Goal: Navigation & Orientation: Find specific page/section

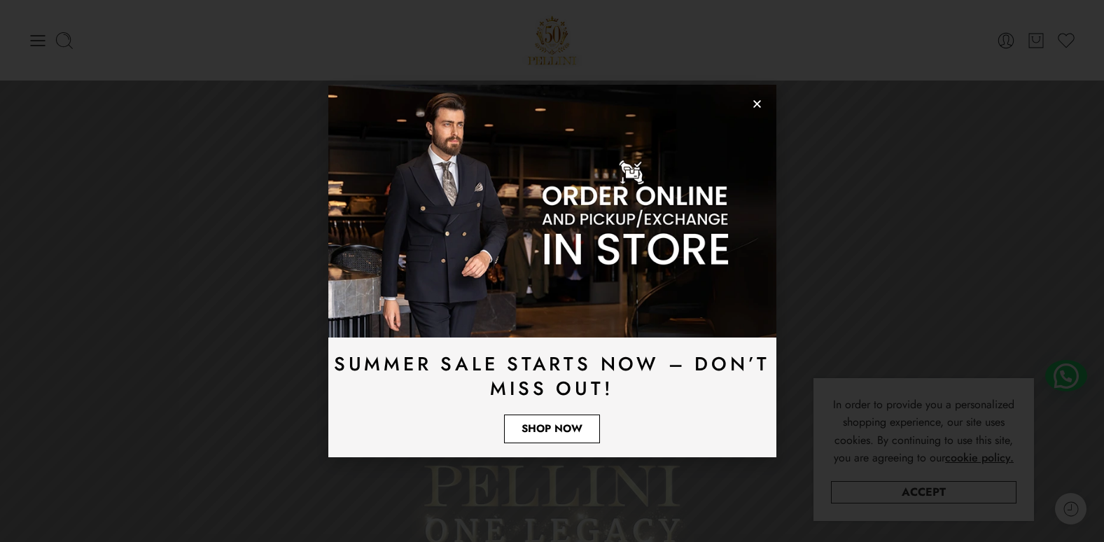
click at [558, 424] on span "Shop Now" at bounding box center [552, 429] width 61 height 11
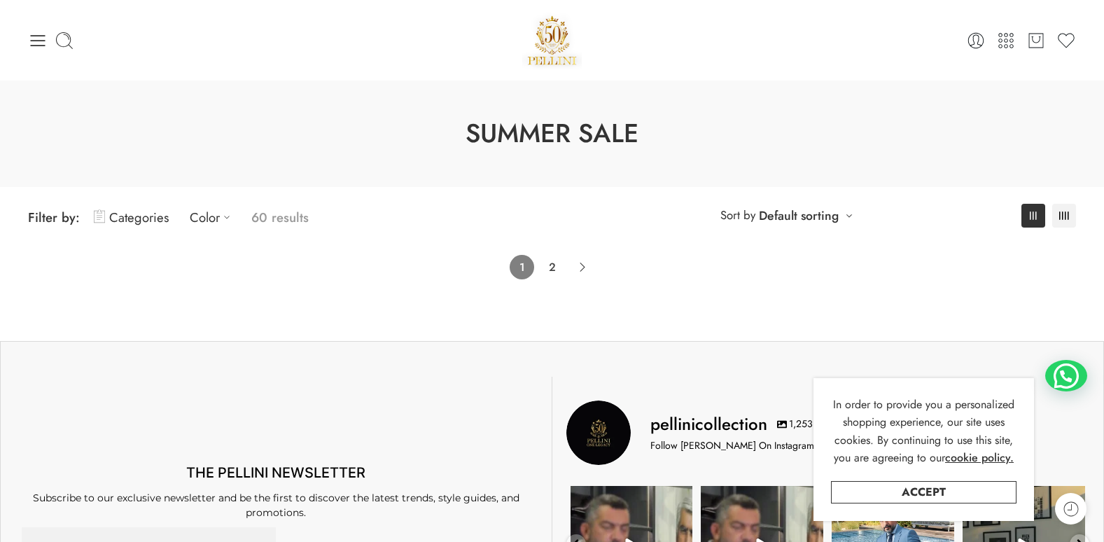
click at [541, 134] on h1 "Summer Sale" at bounding box center [552, 134] width 1034 height 36
click at [553, 268] on link "2" at bounding box center [552, 267] width 25 height 25
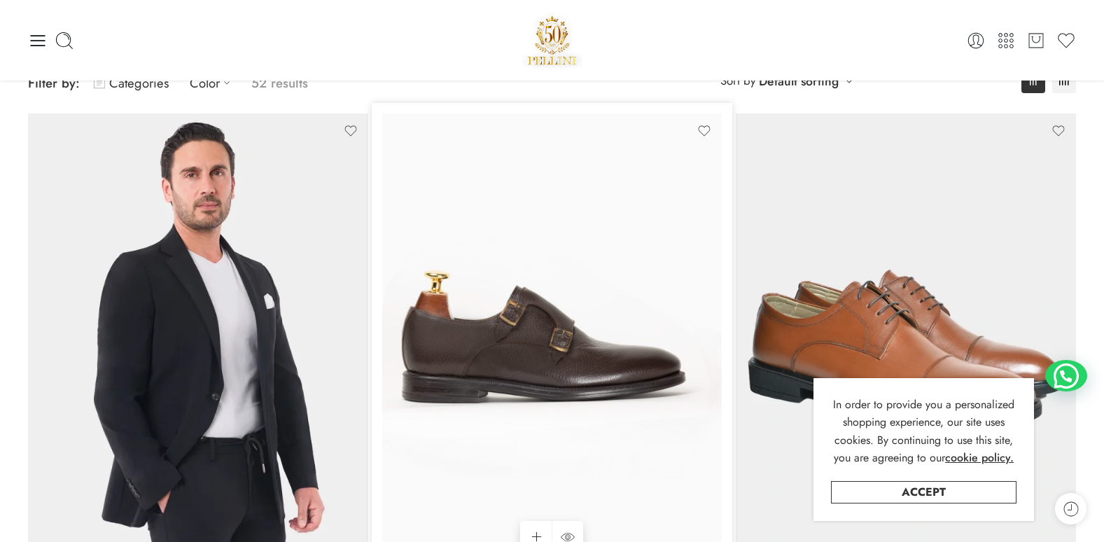
scroll to position [110, 0]
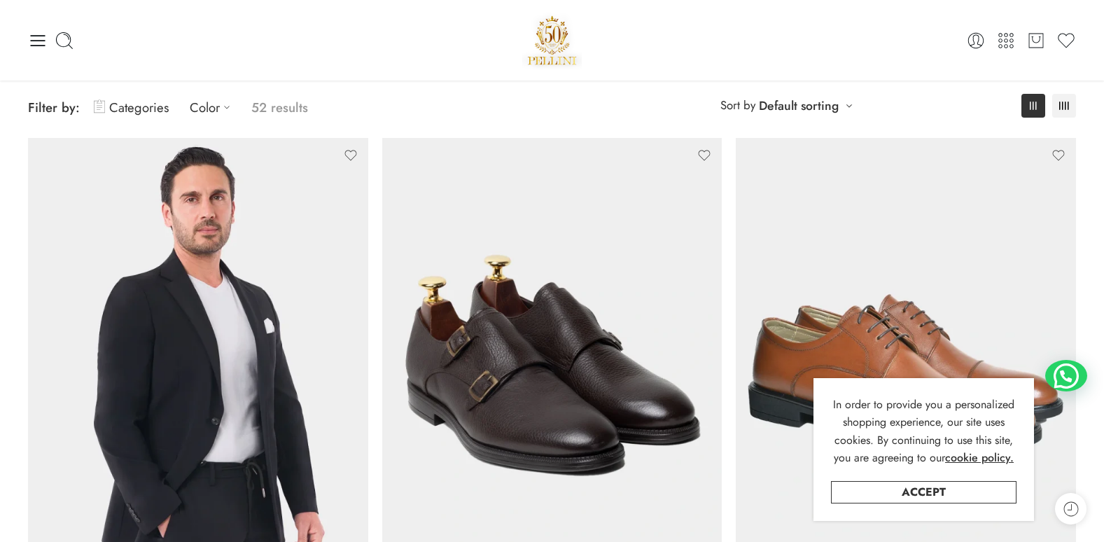
click at [547, 29] on img at bounding box center [552, 41] width 60 height 60
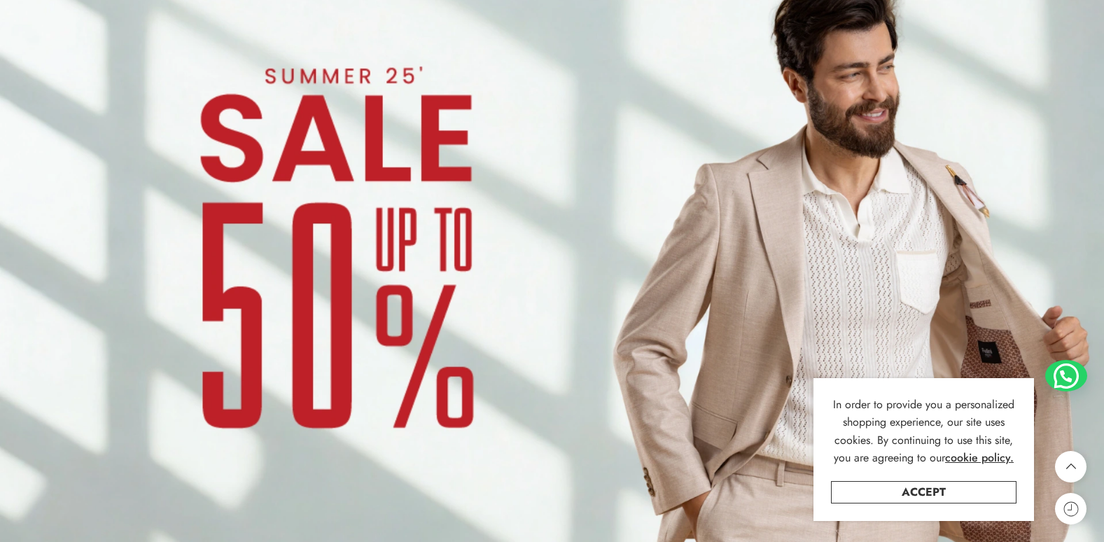
scroll to position [1120, 0]
click at [481, 199] on img at bounding box center [552, 271] width 1104 height 621
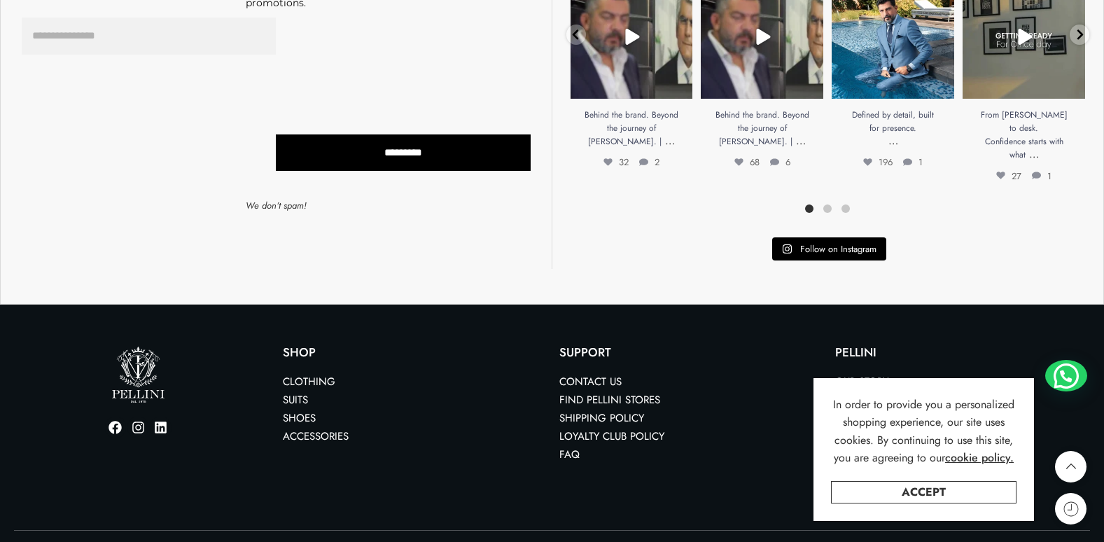
scroll to position [542, 0]
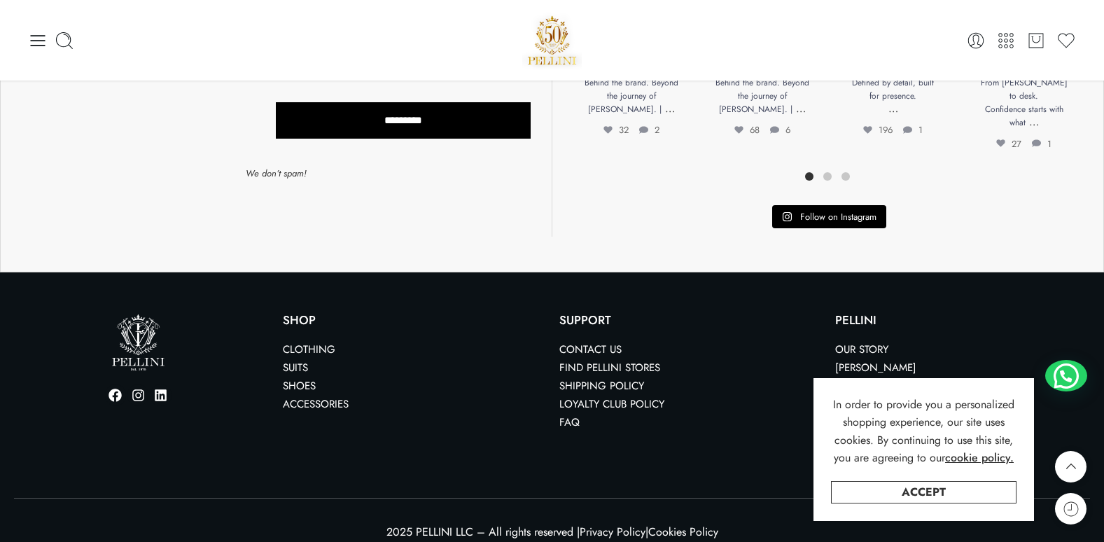
click at [307, 314] on p "Shop" at bounding box center [414, 320] width 262 height 12
click at [554, 31] on img at bounding box center [552, 41] width 60 height 60
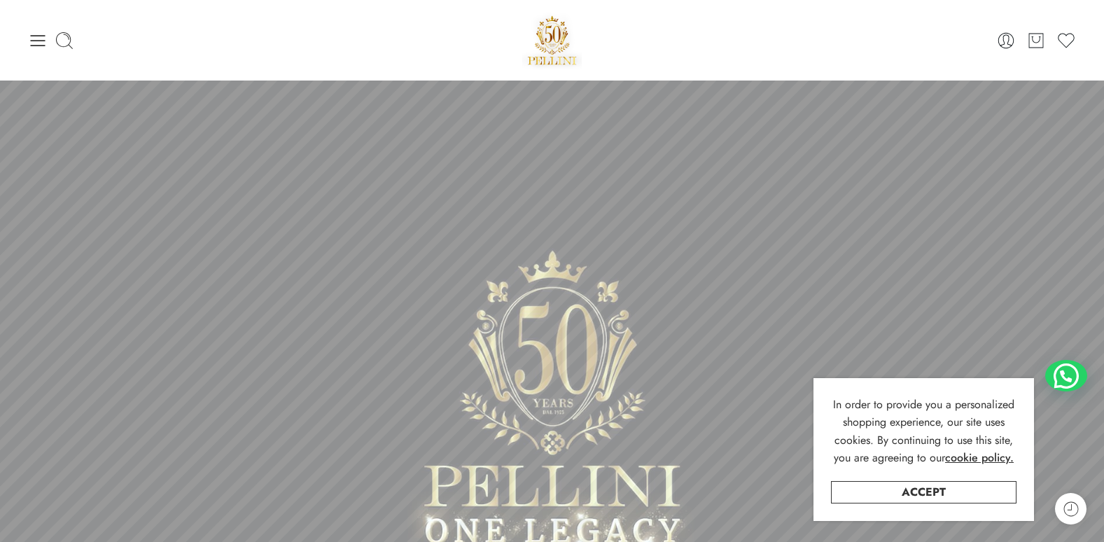
click at [1074, 508] on icon at bounding box center [1071, 509] width 18 height 18
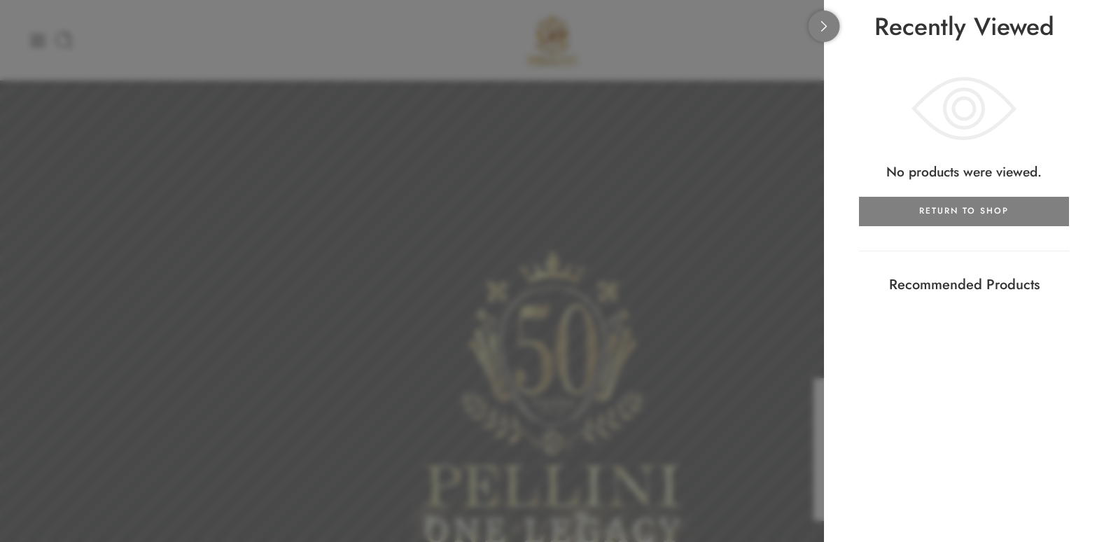
click at [824, 27] on icon at bounding box center [824, 26] width 11 height 11
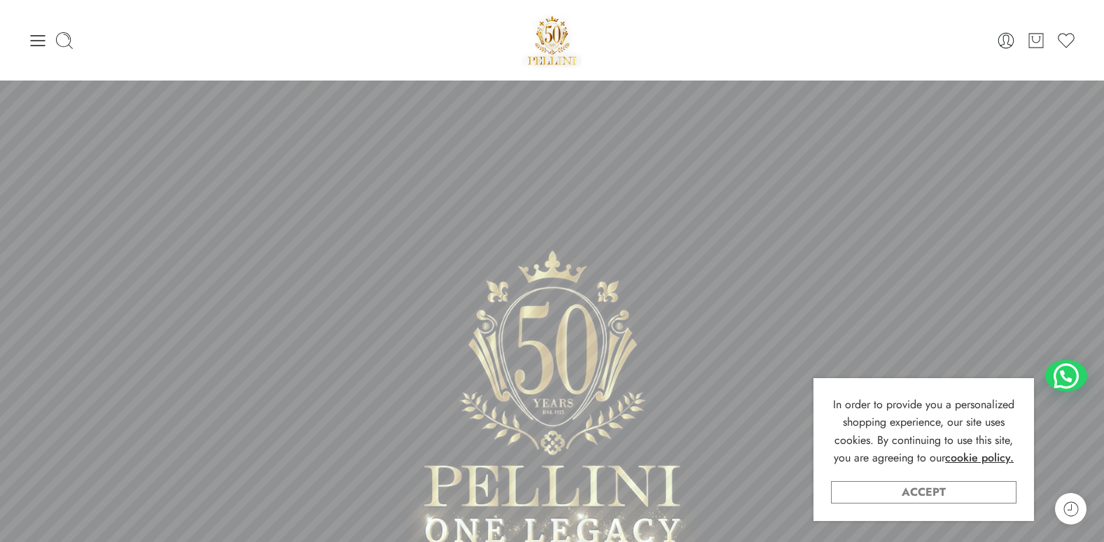
click at [950, 494] on link "Accept" at bounding box center [924, 492] width 186 height 22
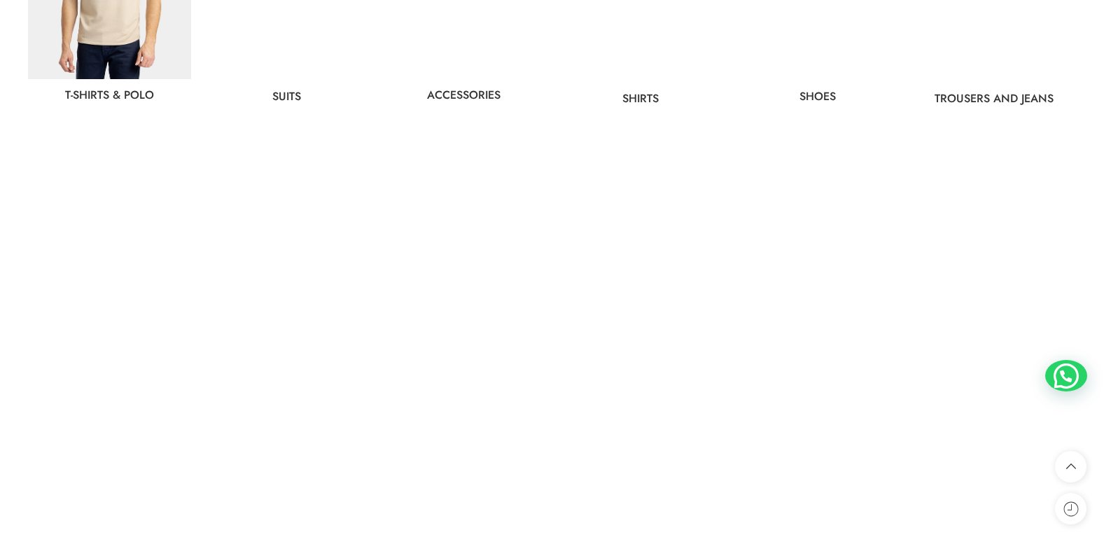
scroll to position [980, 0]
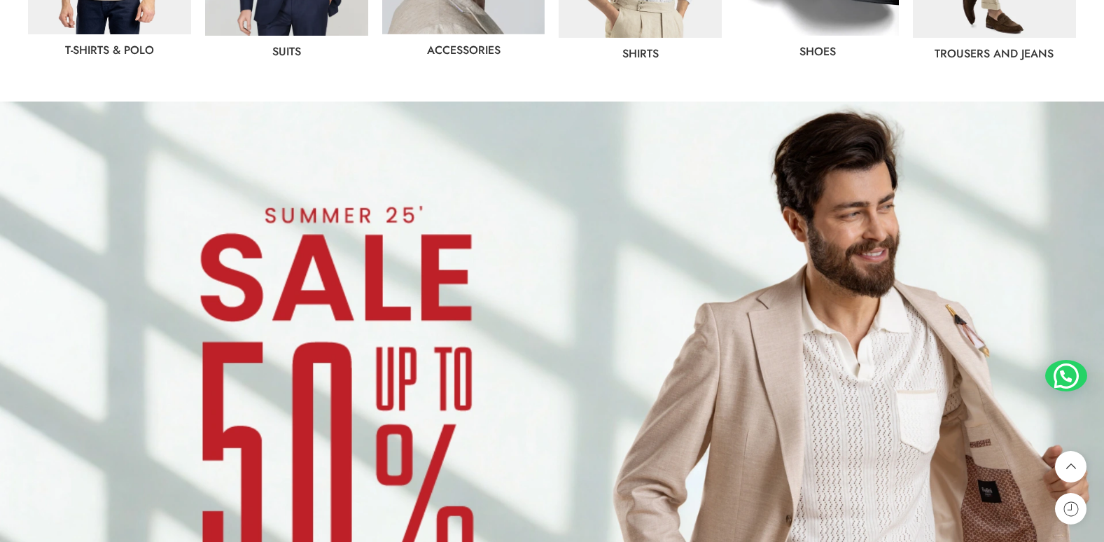
click at [424, 313] on img at bounding box center [552, 412] width 1104 height 621
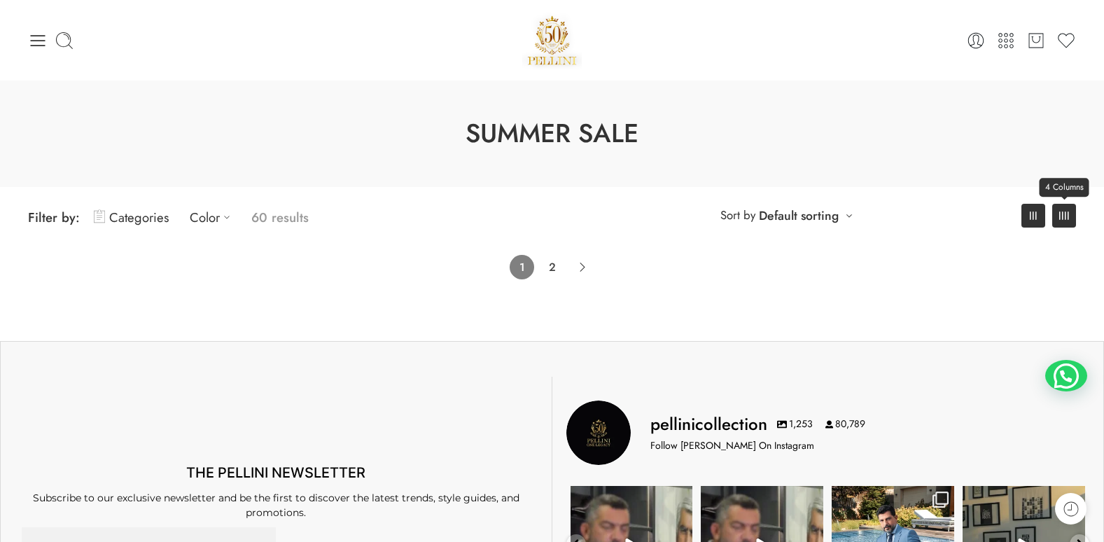
click at [1062, 219] on rect at bounding box center [1062, 215] width 1 height 8
click at [819, 328] on link "Price: Ascending" at bounding box center [790, 329] width 123 height 20
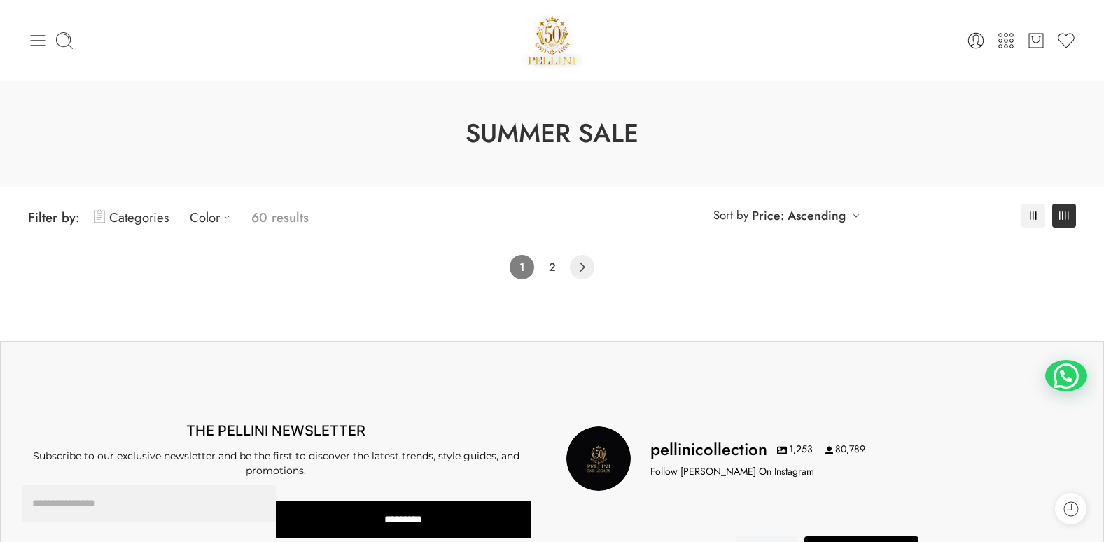
click at [583, 270] on icon "Product Pagination" at bounding box center [582, 267] width 25 height 25
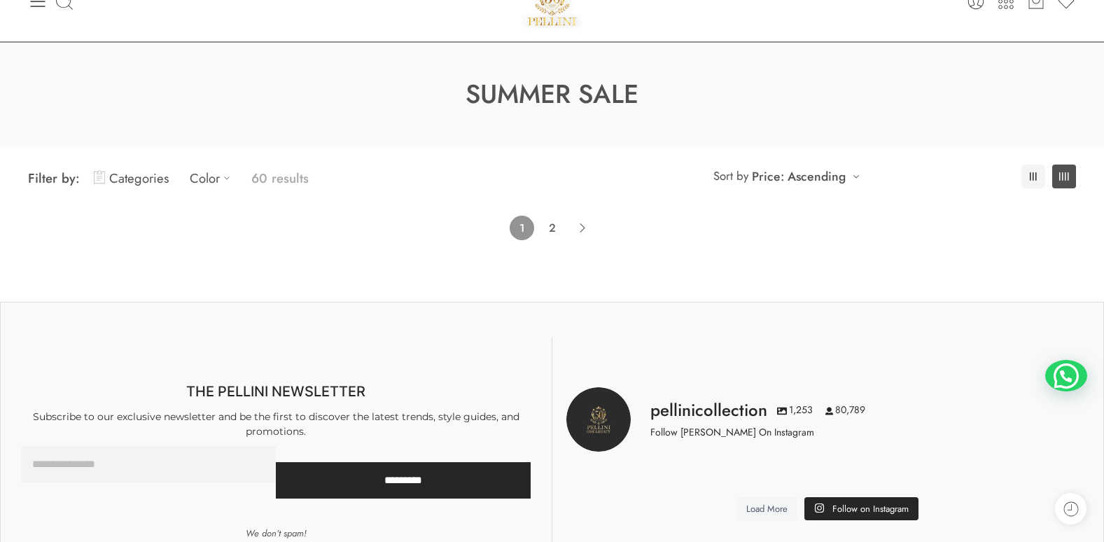
scroll to position [110, 0]
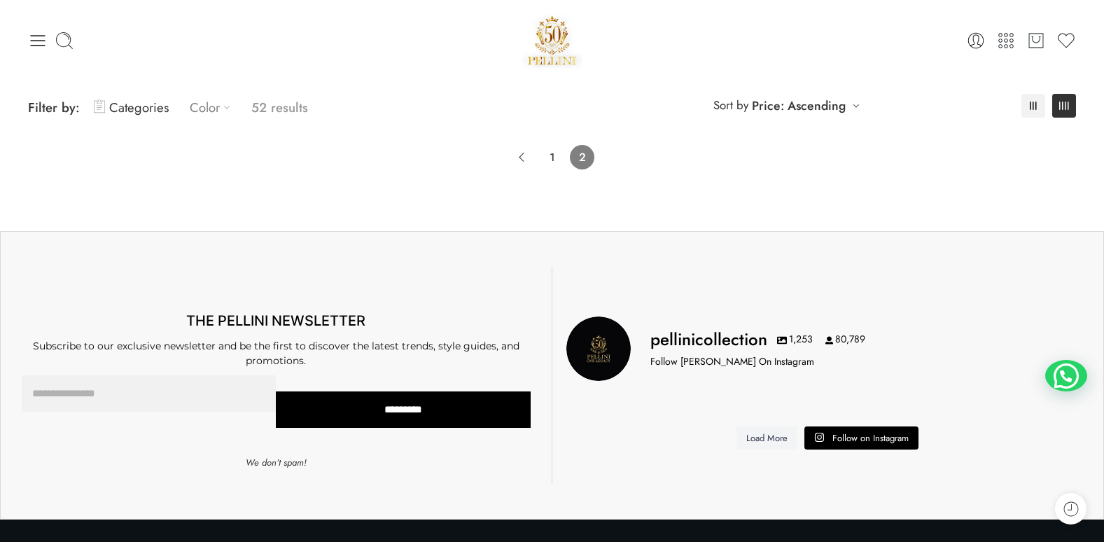
click at [221, 109] on icon at bounding box center [227, 107] width 14 height 14
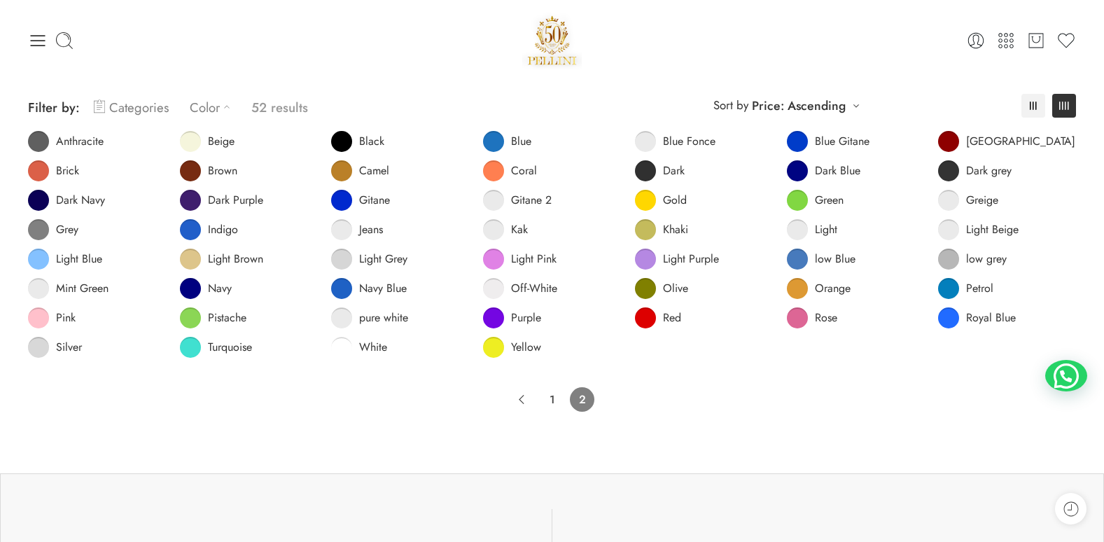
click at [152, 107] on link "Categories" at bounding box center [131, 107] width 75 height 33
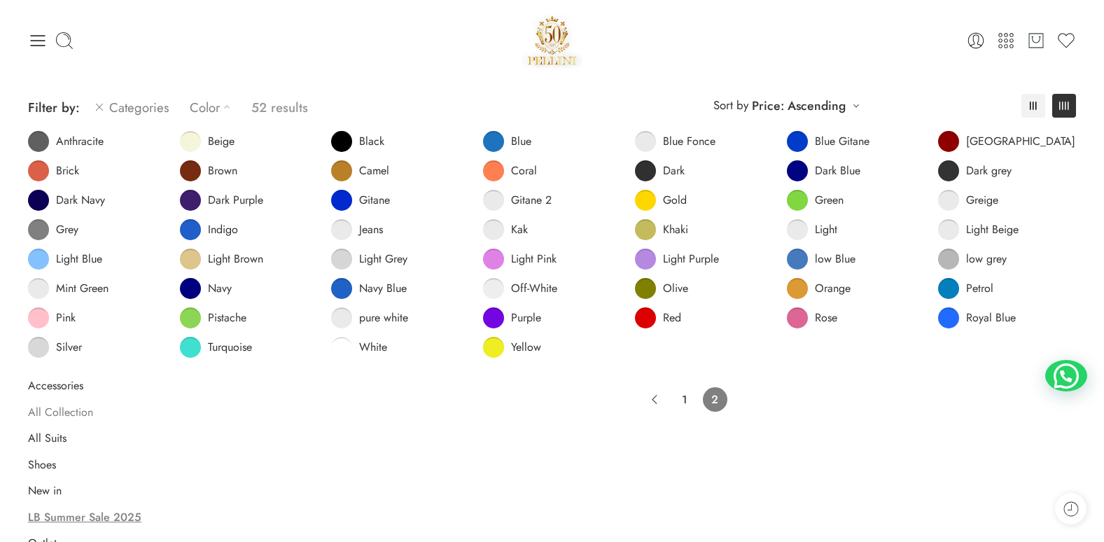
click at [55, 409] on link "All Collection" at bounding box center [60, 412] width 65 height 14
click at [688, 398] on link "2" at bounding box center [685, 399] width 25 height 25
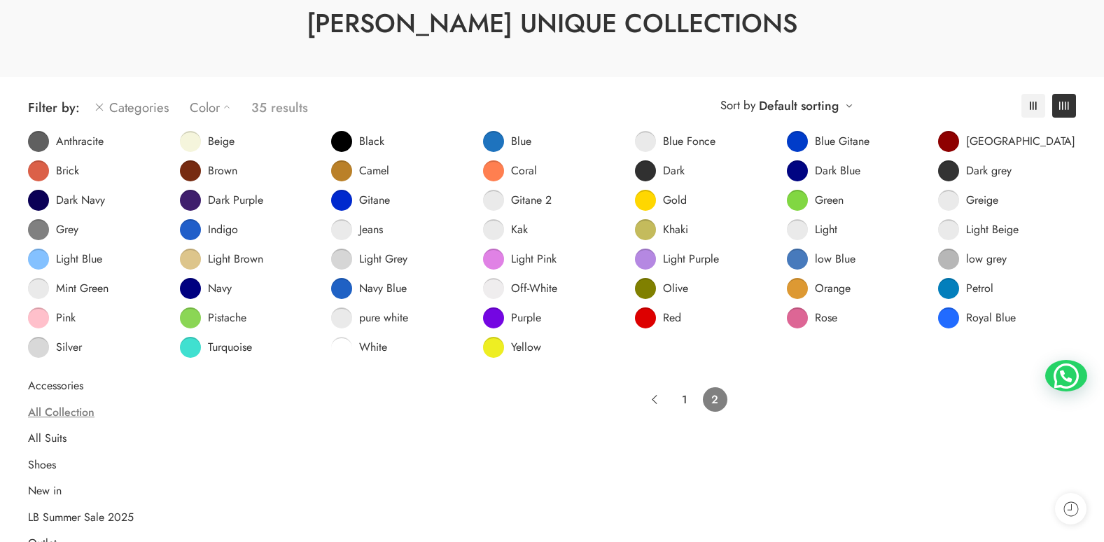
scroll to position [250, 0]
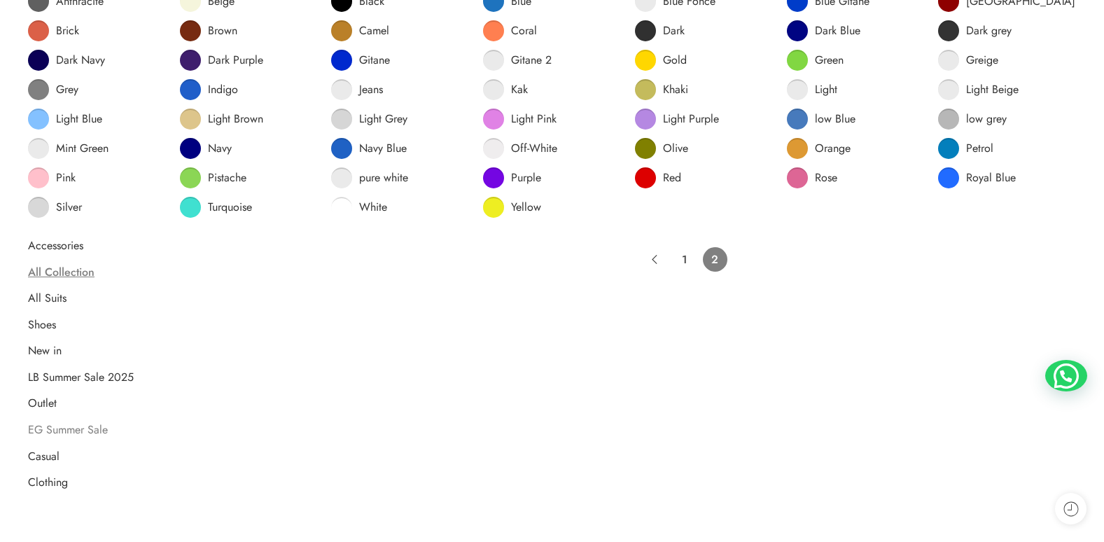
click at [95, 431] on link "EG Summer Sale" at bounding box center [68, 430] width 80 height 14
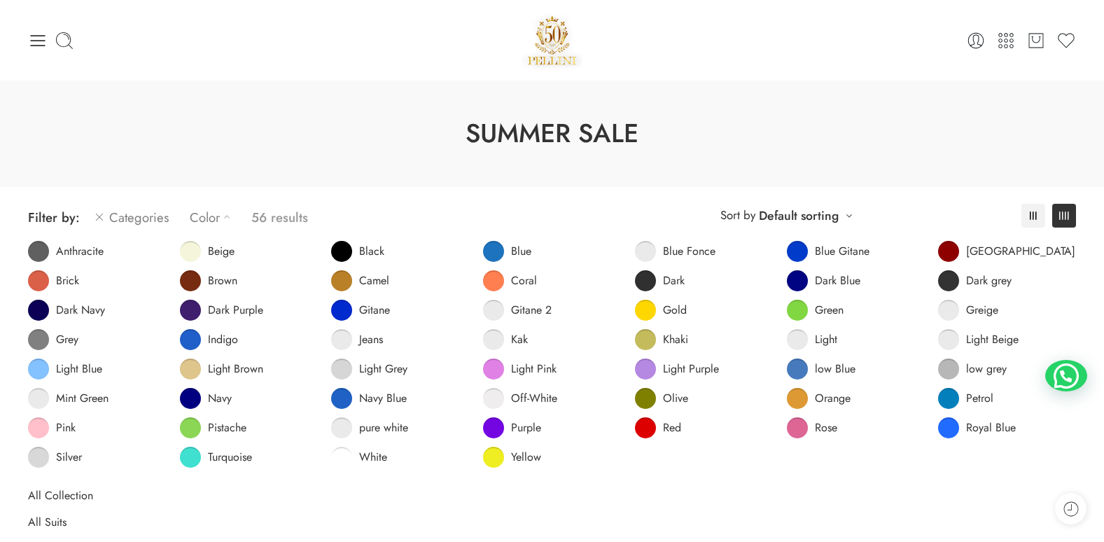
click at [224, 218] on icon at bounding box center [227, 217] width 14 height 14
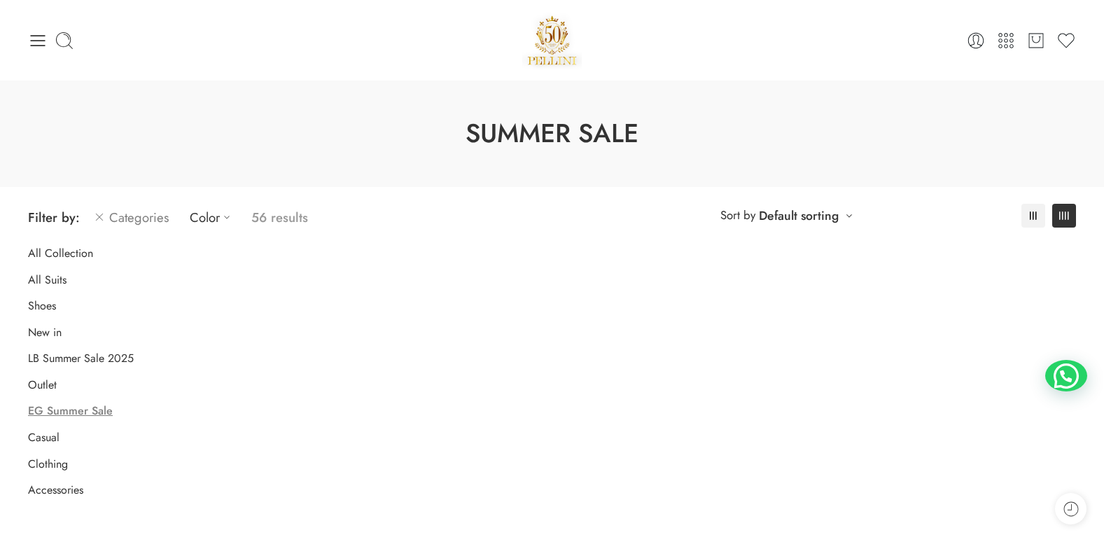
click at [97, 218] on icon at bounding box center [99, 217] width 11 height 17
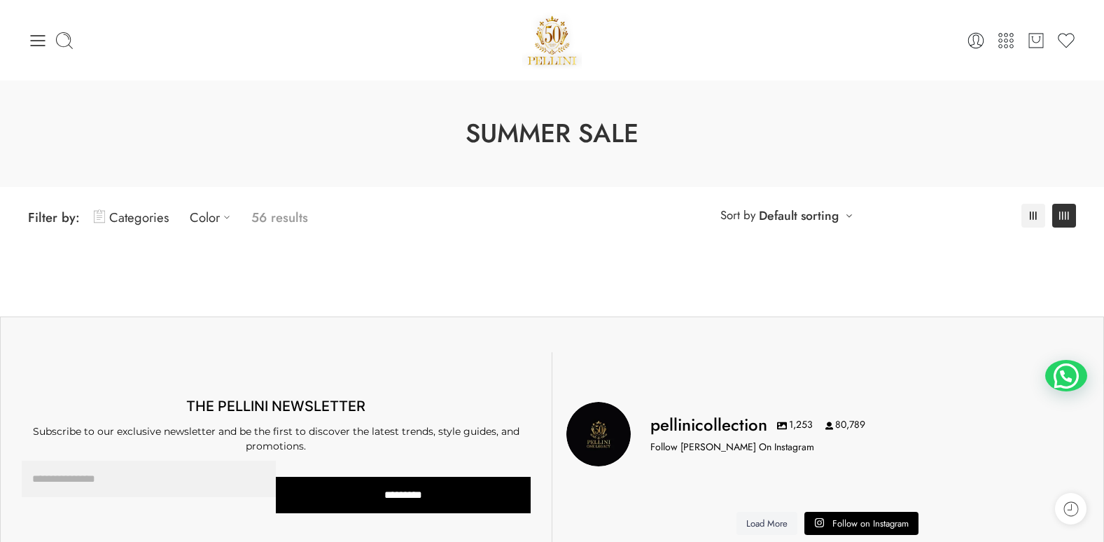
click at [499, 134] on h1 "Summer Sale" at bounding box center [552, 134] width 1034 height 36
click at [39, 41] on icon at bounding box center [38, 41] width 20 height 20
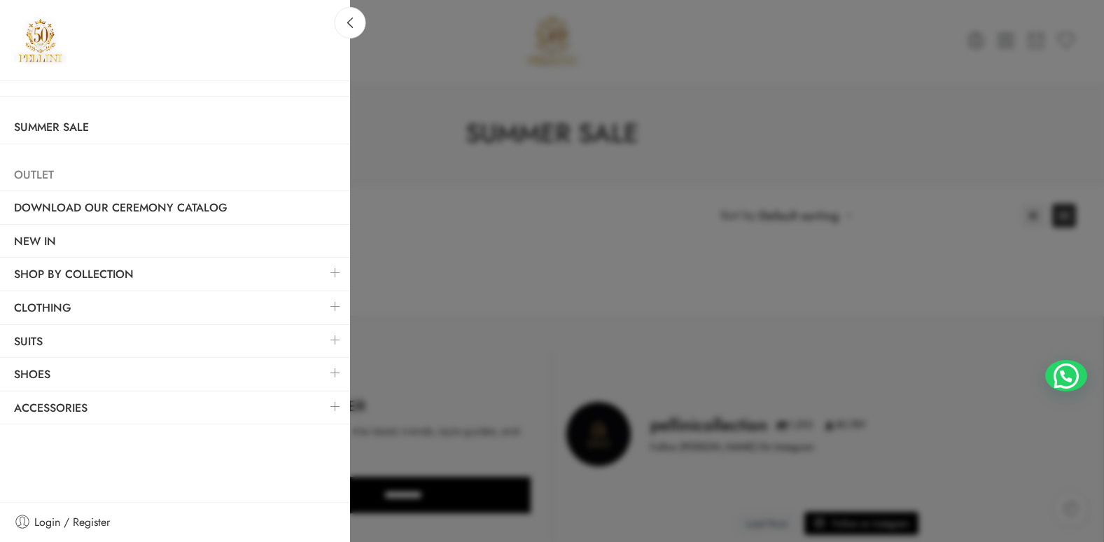
click at [47, 176] on link "Outlet" at bounding box center [175, 175] width 350 height 32
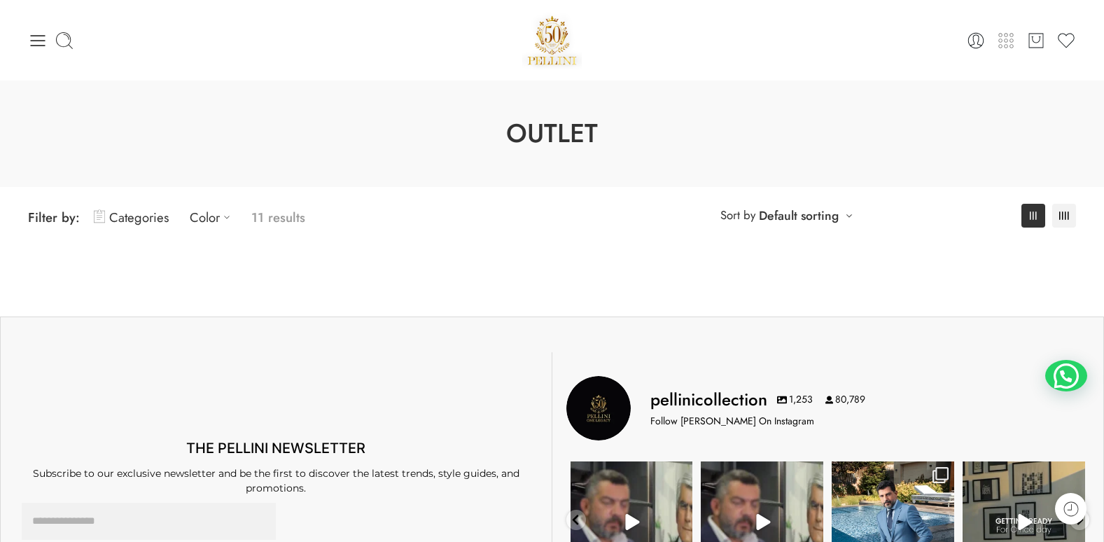
click at [1008, 44] on icon at bounding box center [1006, 41] width 20 height 20
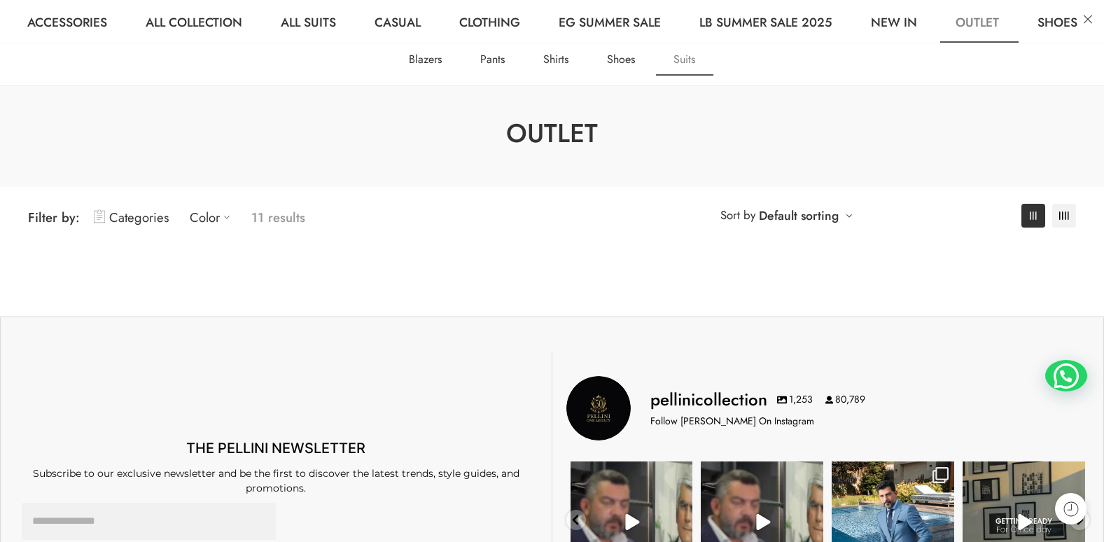
click at [688, 57] on link "Suits" at bounding box center [684, 59] width 57 height 32
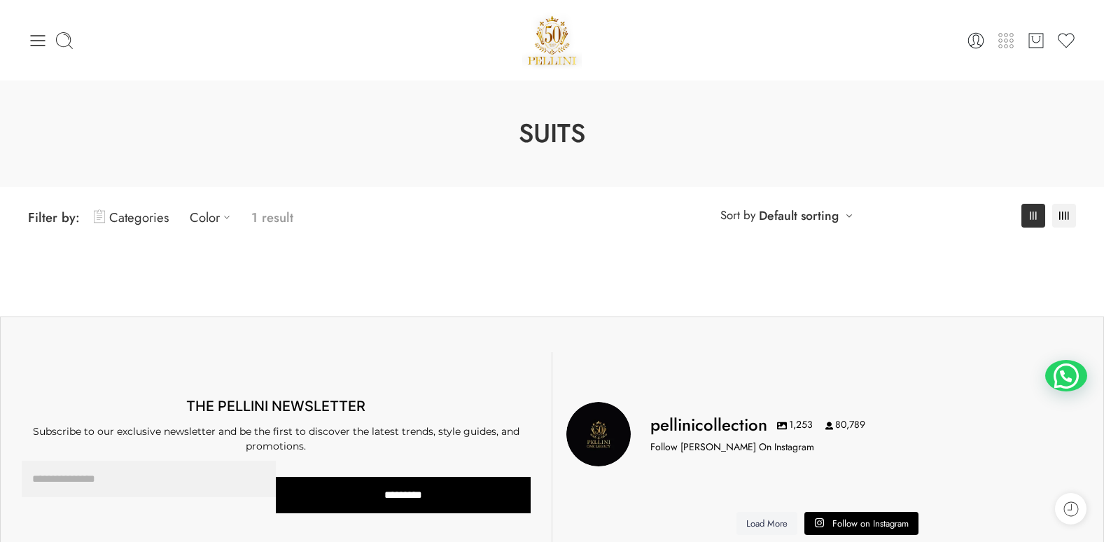
click at [1007, 41] on icon at bounding box center [1006, 41] width 20 height 20
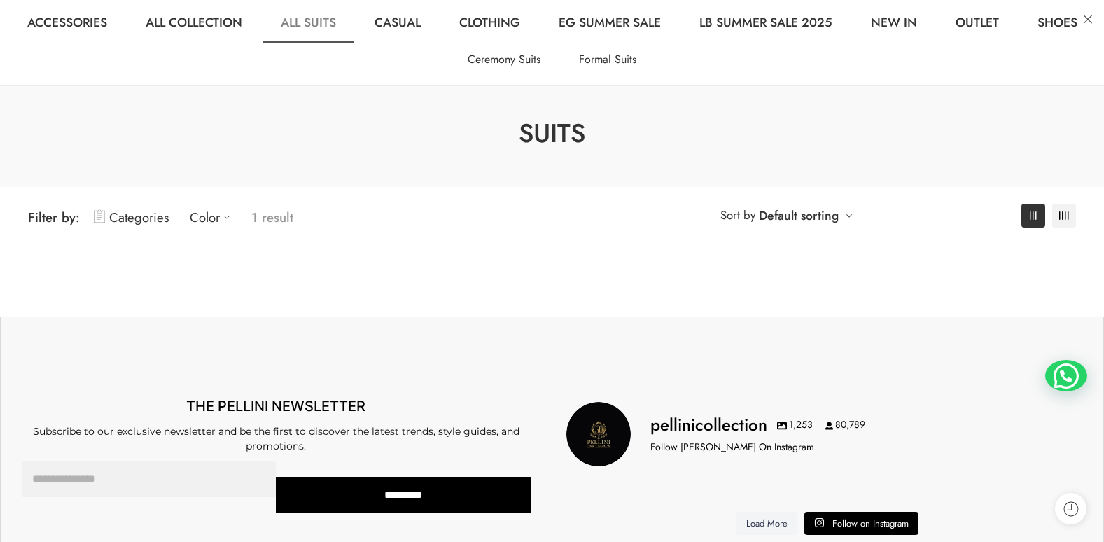
click at [310, 25] on link "All Suits" at bounding box center [308, 21] width 90 height 43
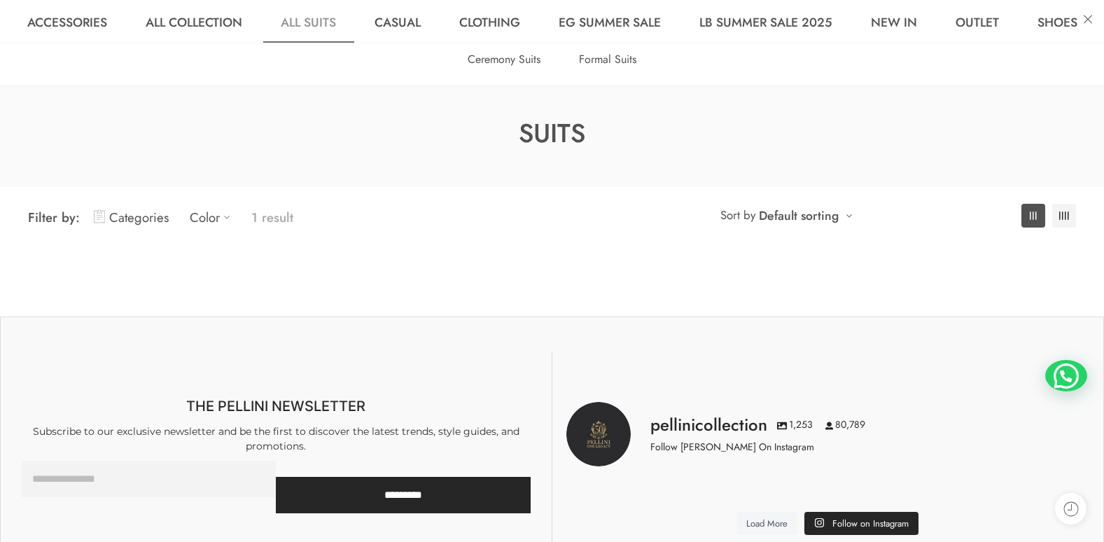
scroll to position [110, 0]
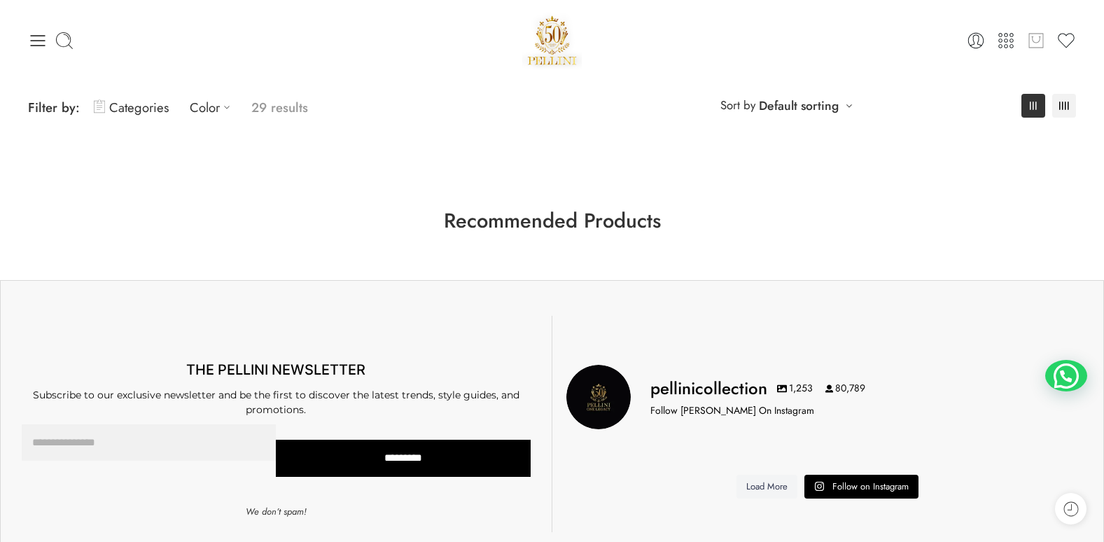
click at [1037, 42] on icon at bounding box center [1036, 39] width 9 height 7
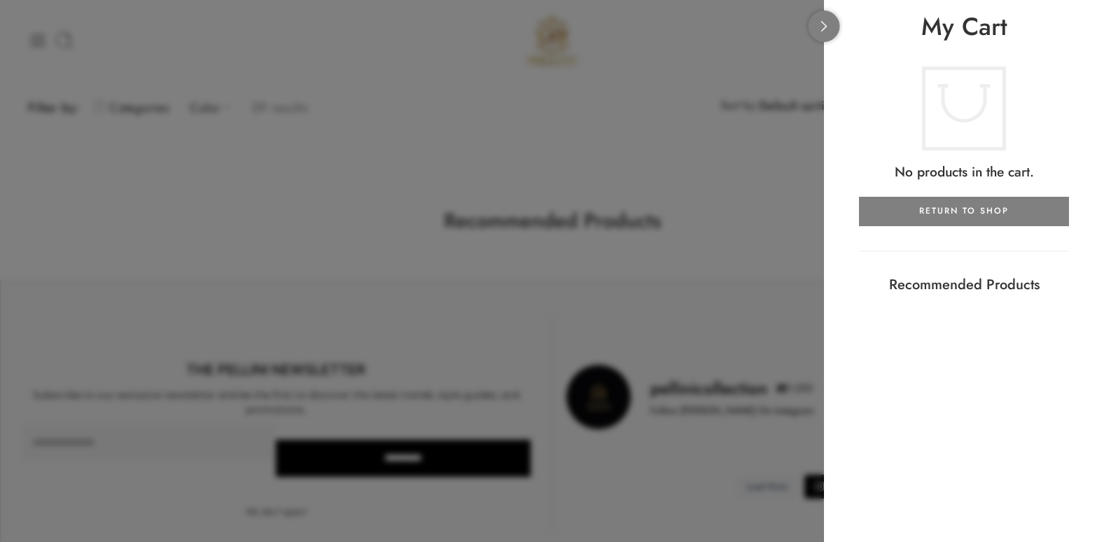
click at [825, 29] on icon at bounding box center [824, 26] width 11 height 11
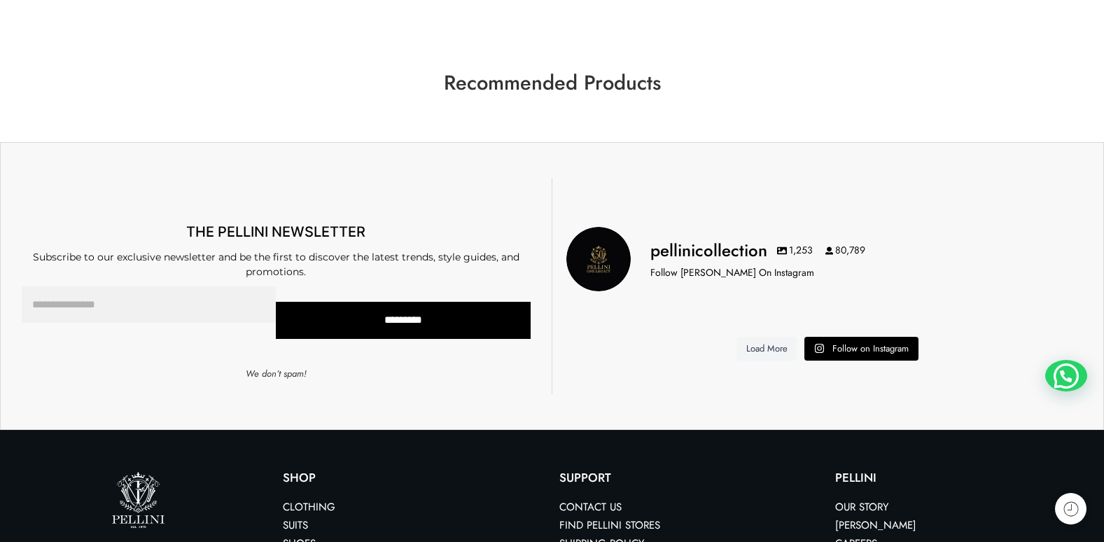
scroll to position [419, 0]
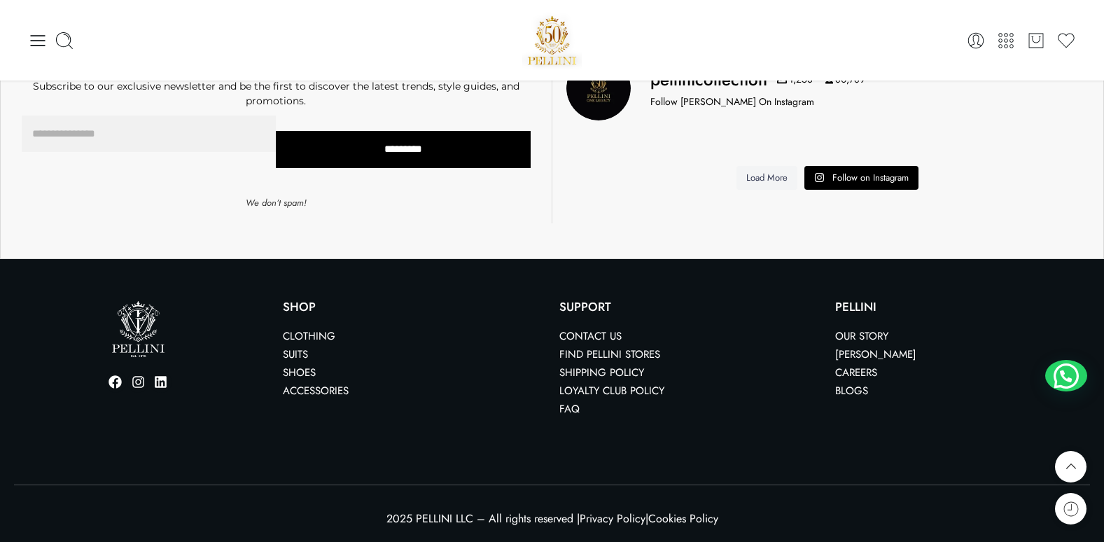
click at [317, 337] on link "Clothing" at bounding box center [309, 335] width 53 height 15
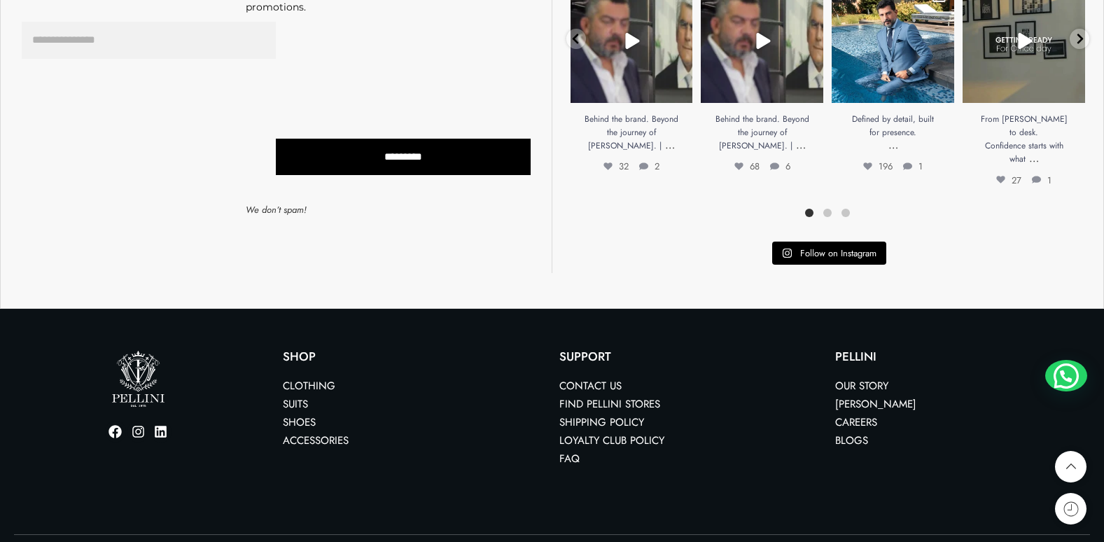
scroll to position [518, 0]
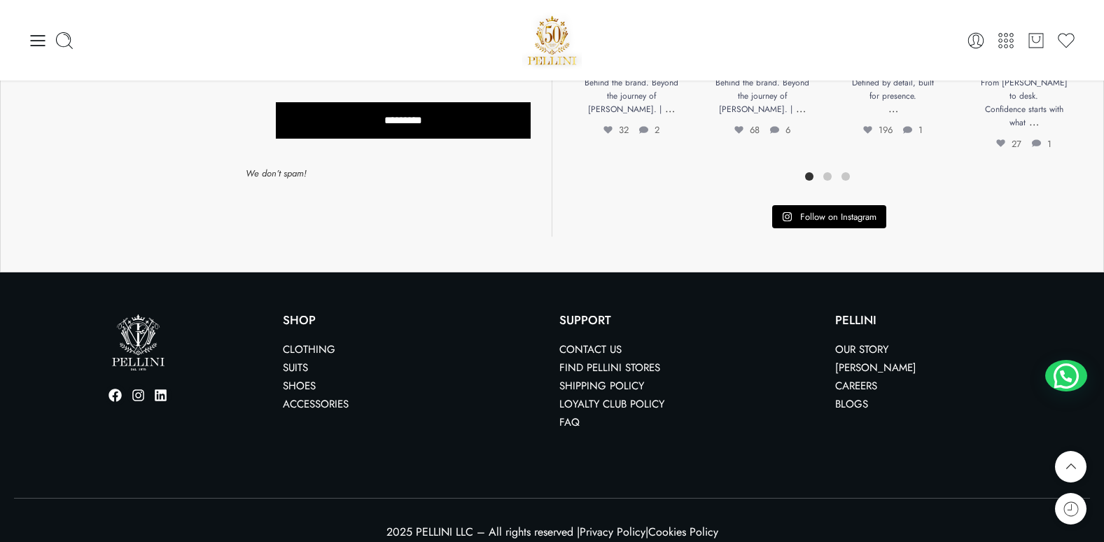
click at [553, 41] on img at bounding box center [552, 41] width 60 height 60
